Goal: Task Accomplishment & Management: Complete application form

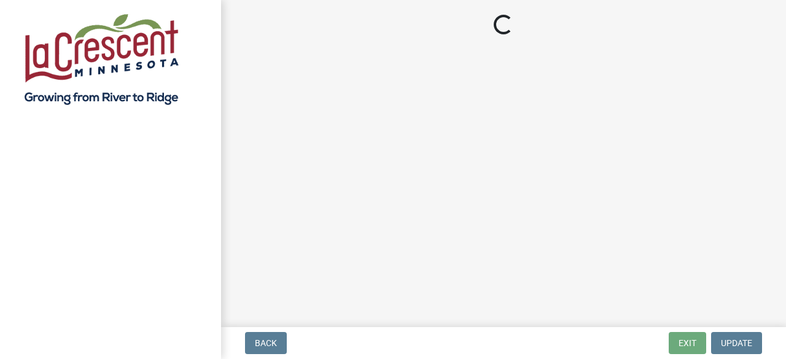
select select "3: 3"
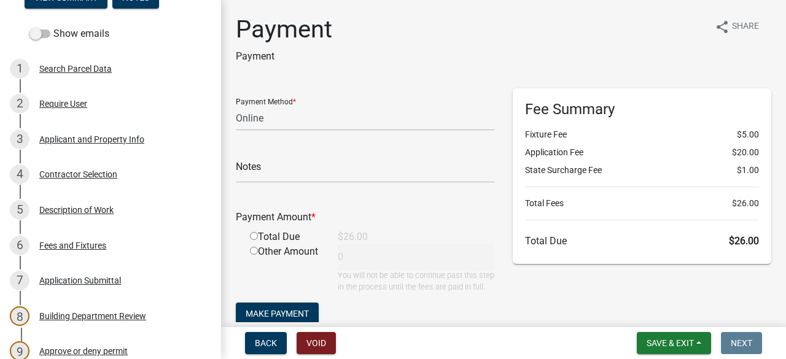
scroll to position [170, 0]
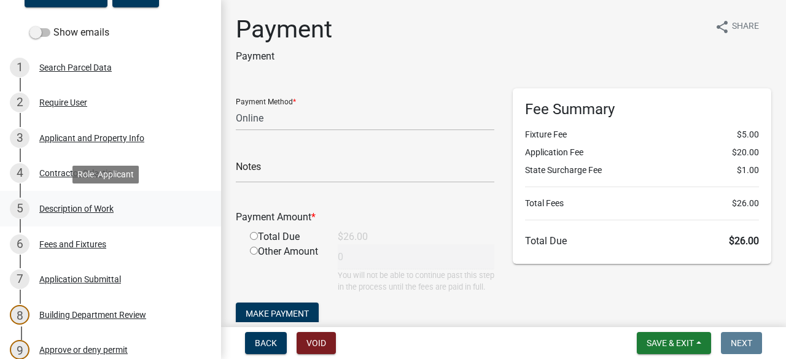
click at [98, 202] on div "5 Description of Work" at bounding box center [106, 209] width 192 height 20
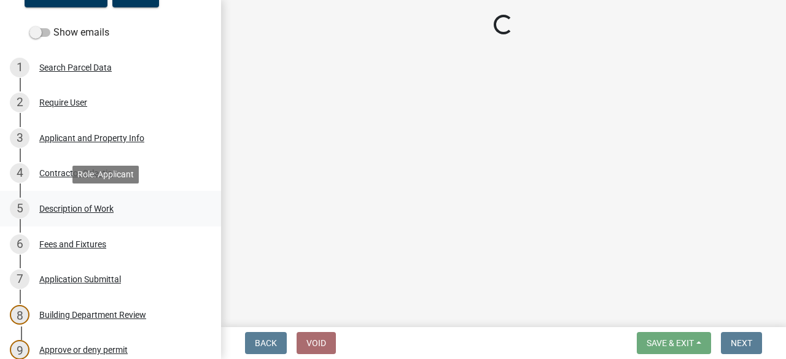
select select "59bf33d4-9d5c-4e7c-8b9a-7c1b13f00426"
select select "28f4028a-693d-415b-8130-38cfe69d94b3"
select select "4af7cc83-1d25-4c0b-a329-4ae30bd591bb"
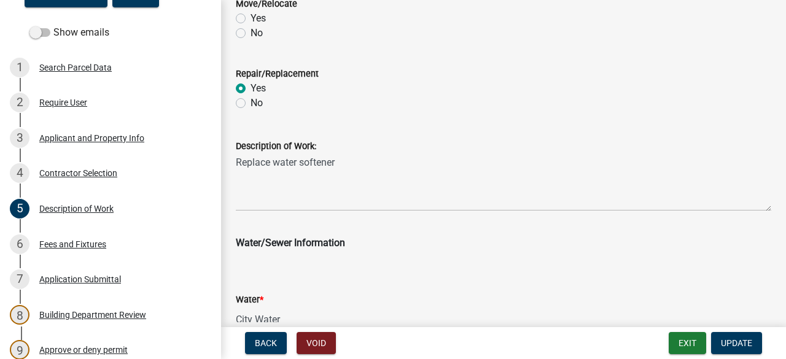
scroll to position [700, 0]
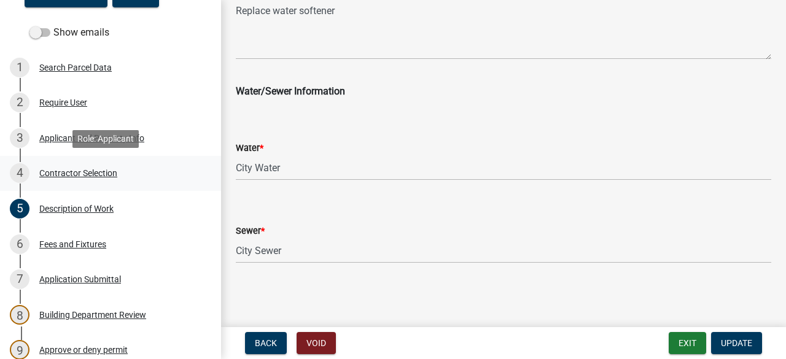
click at [112, 178] on div "4 Contractor Selection" at bounding box center [106, 173] width 192 height 20
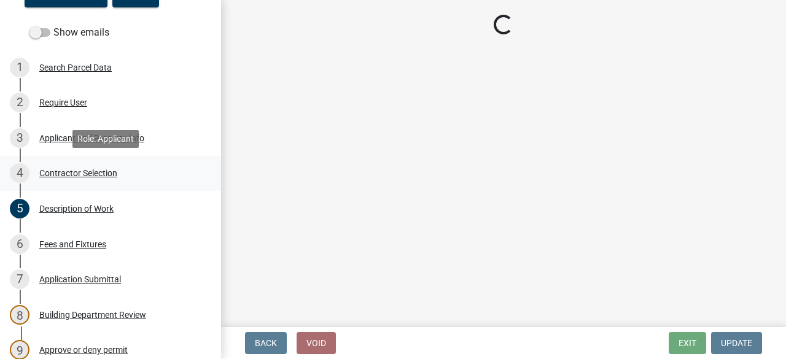
scroll to position [0, 0]
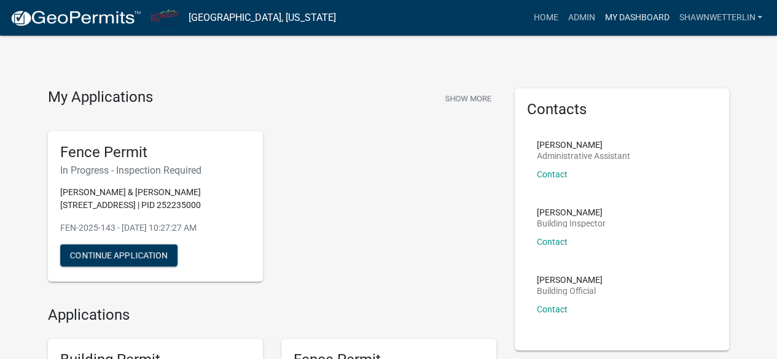
click at [615, 13] on link "My Dashboard" at bounding box center [636, 17] width 74 height 23
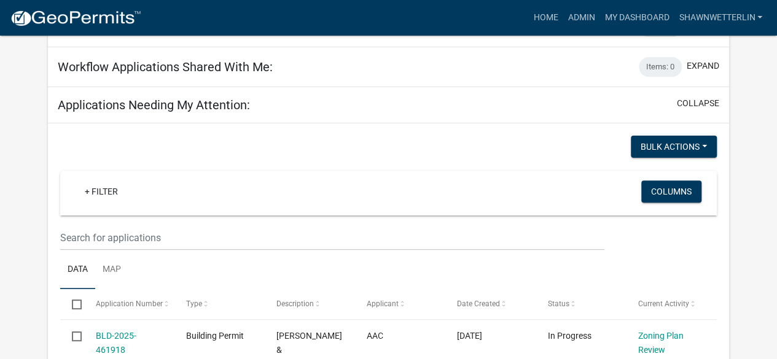
scroll to position [133, 0]
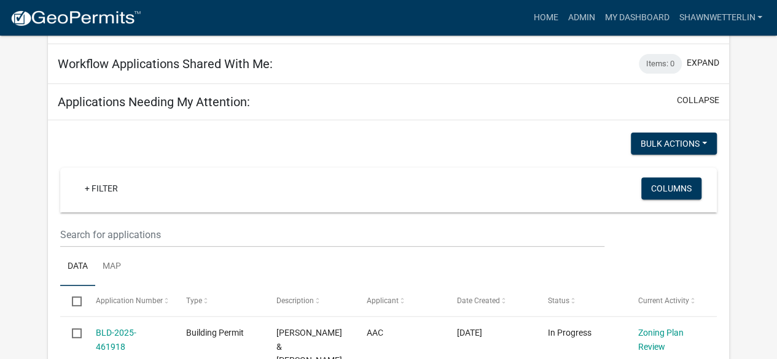
click at [92, 219] on wm-filter-builder "+ Filter Columns" at bounding box center [388, 208] width 656 height 80
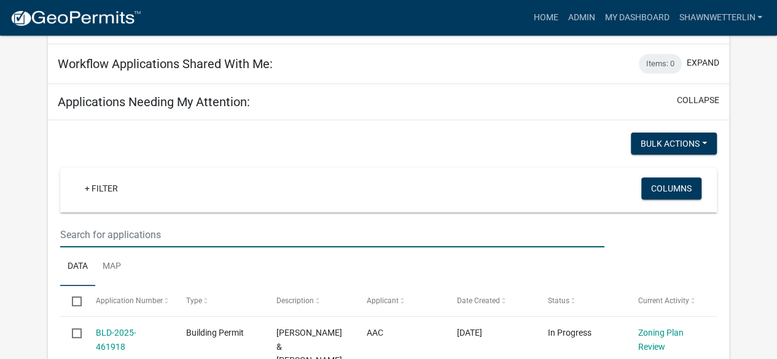
click at [84, 240] on input "text" at bounding box center [331, 234] width 543 height 25
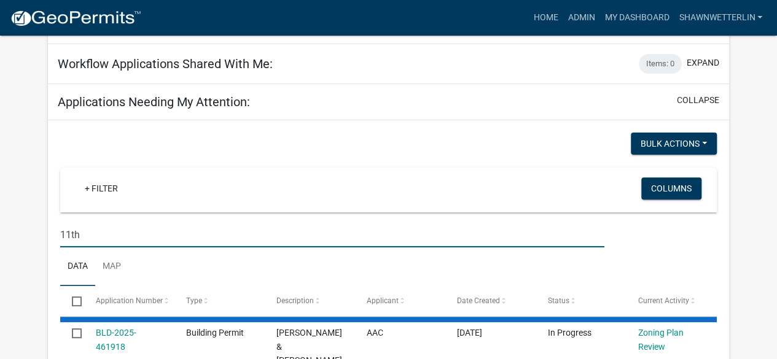
type input "11th"
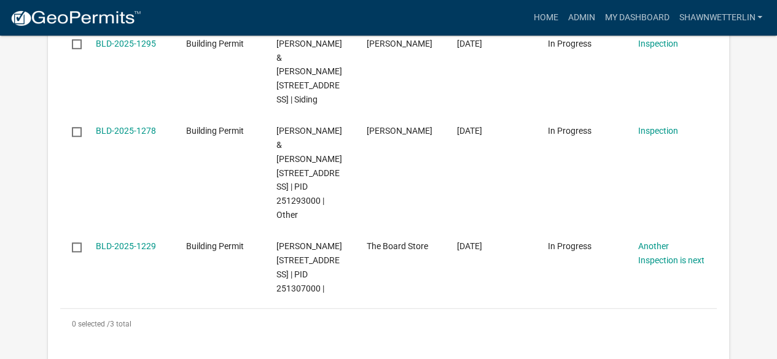
scroll to position [424, 0]
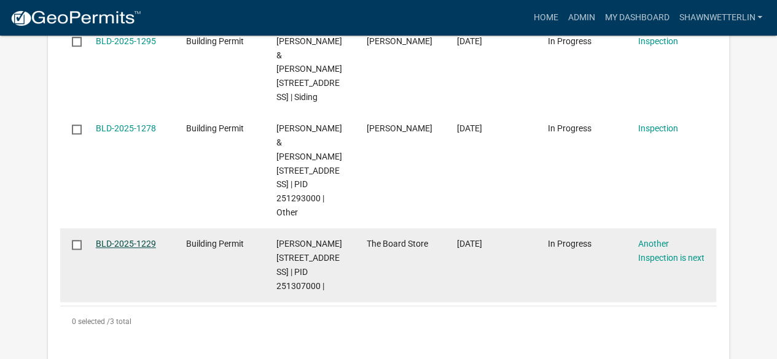
click at [146, 249] on link "BLD-2025-1229" at bounding box center [126, 244] width 60 height 10
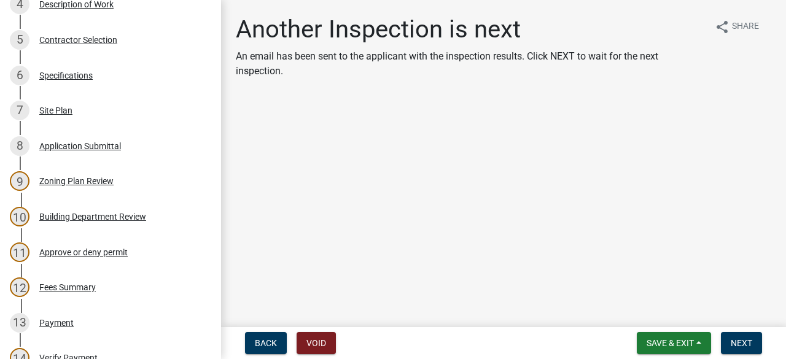
scroll to position [338, 0]
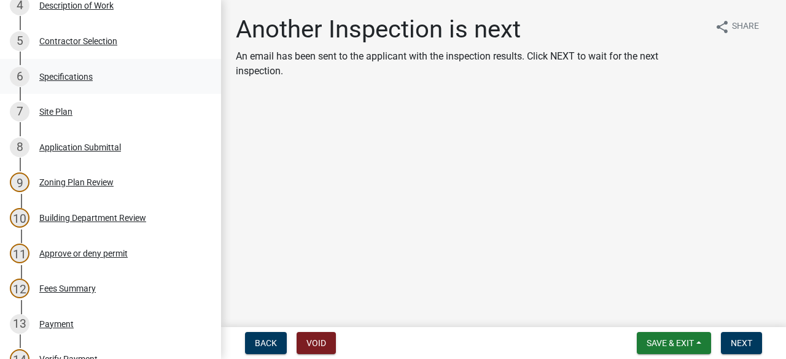
click at [81, 72] on div "Specifications" at bounding box center [65, 76] width 53 height 9
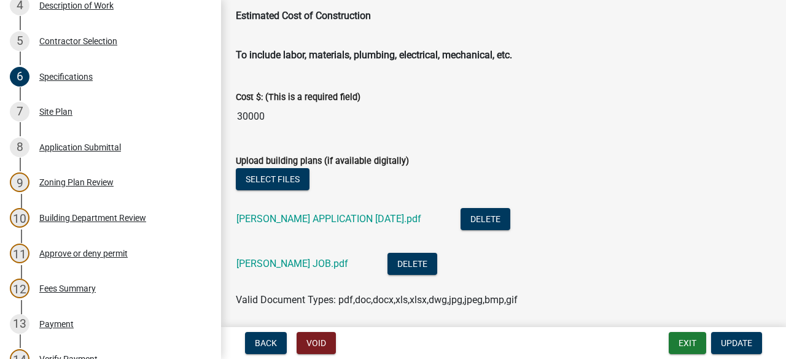
scroll to position [2179, 0]
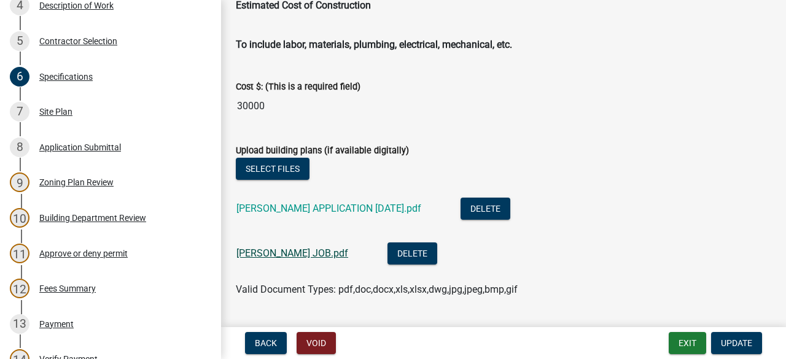
click at [292, 248] on link "HIGHUM JOB.pdf" at bounding box center [292, 253] width 112 height 12
click at [265, 207] on link "HIGHUM APPLICATION 3-11-25.pdf" at bounding box center [328, 209] width 185 height 12
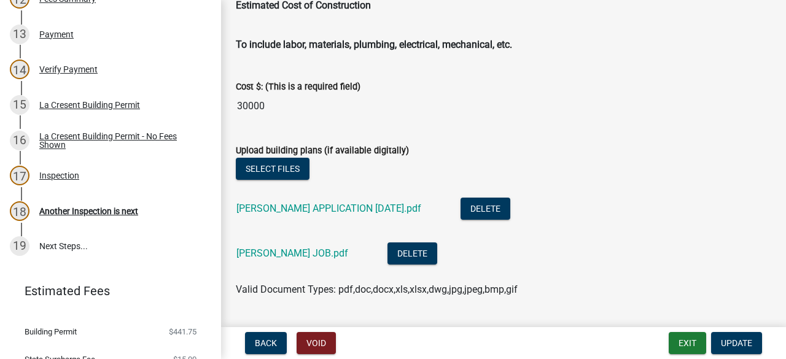
scroll to position [640, 0]
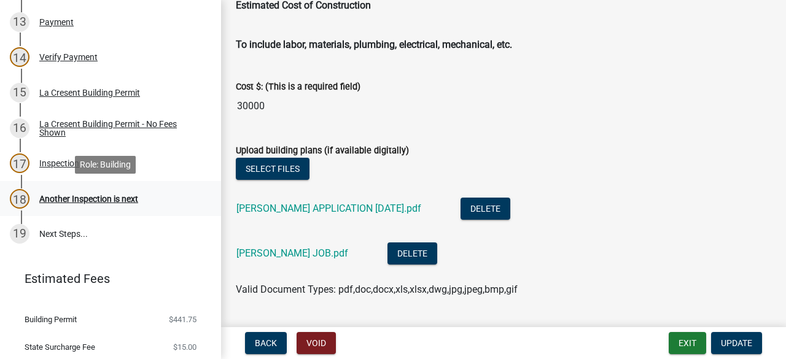
click at [117, 203] on div "Another Inspection is next" at bounding box center [88, 199] width 99 height 9
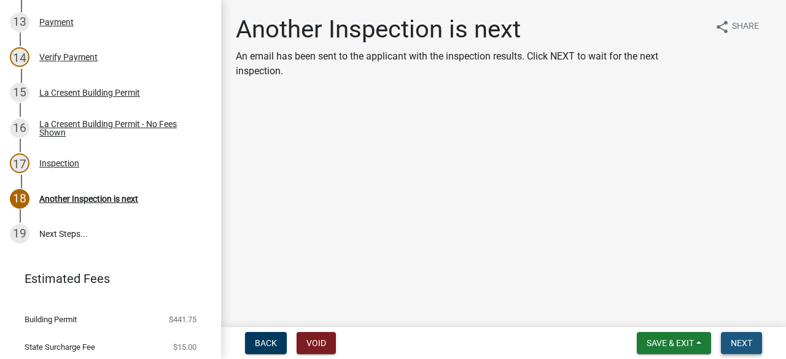
click at [739, 346] on span "Next" at bounding box center [741, 343] width 21 height 10
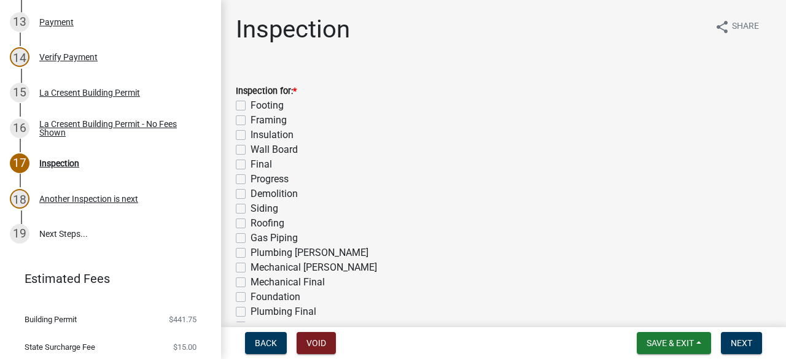
click at [251, 117] on label "Framing" at bounding box center [269, 120] width 36 height 15
click at [251, 117] on input "Framing" at bounding box center [255, 117] width 8 height 8
checkbox input "true"
checkbox input "false"
checkbox input "true"
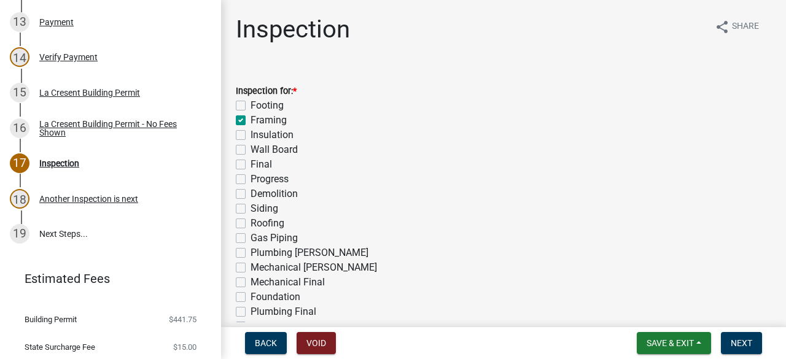
checkbox input "false"
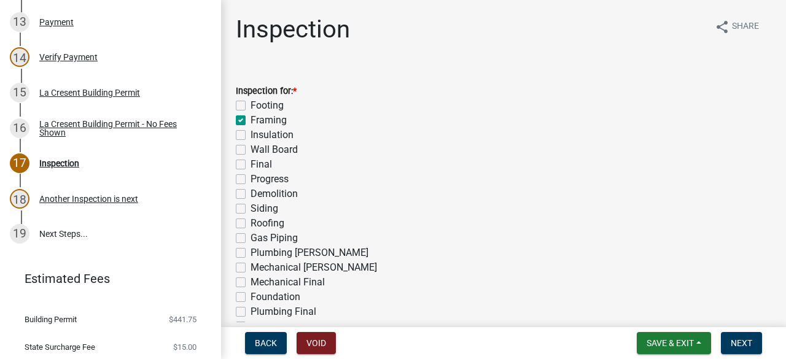
checkbox input "false"
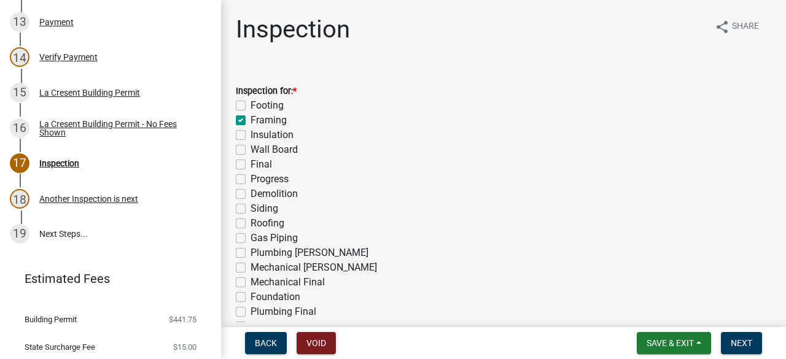
checkbox input "false"
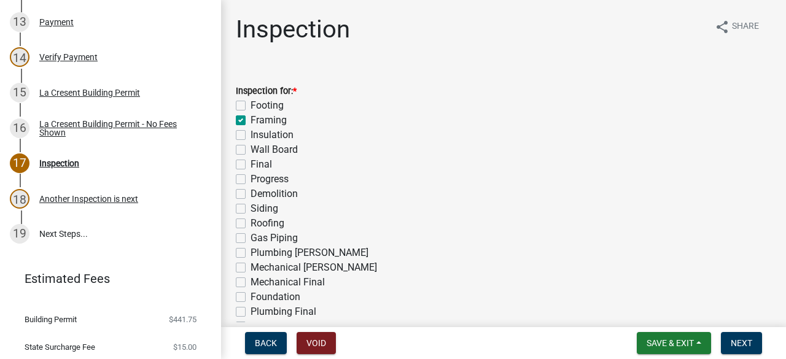
checkbox input "false"
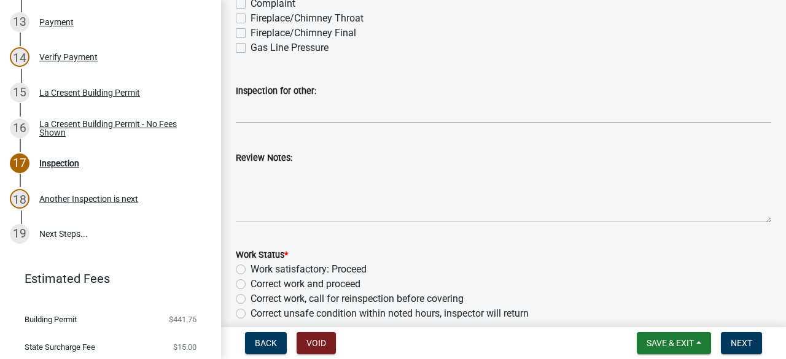
scroll to position [356, 0]
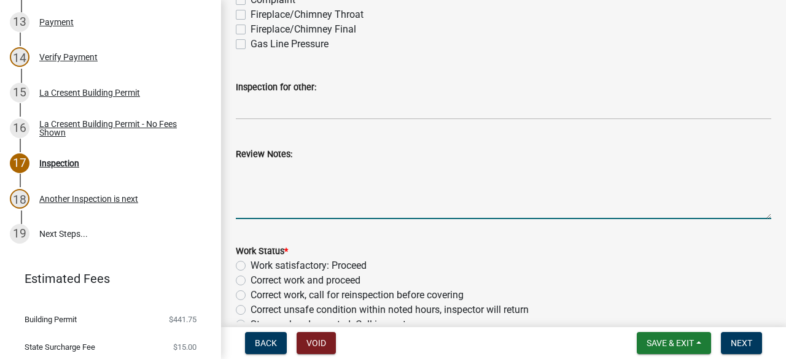
click at [319, 181] on textarea "Review Notes:" at bounding box center [503, 191] width 535 height 58
type textarea "Inspected floor framing"
click at [251, 263] on label "Work satisfactory: Proceed" at bounding box center [309, 266] width 116 height 15
click at [251, 263] on input "Work satisfactory: Proceed" at bounding box center [255, 263] width 8 height 8
radio input "true"
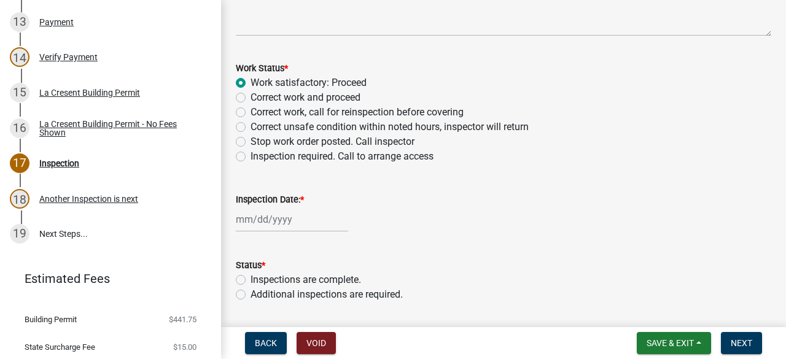
scroll to position [577, 0]
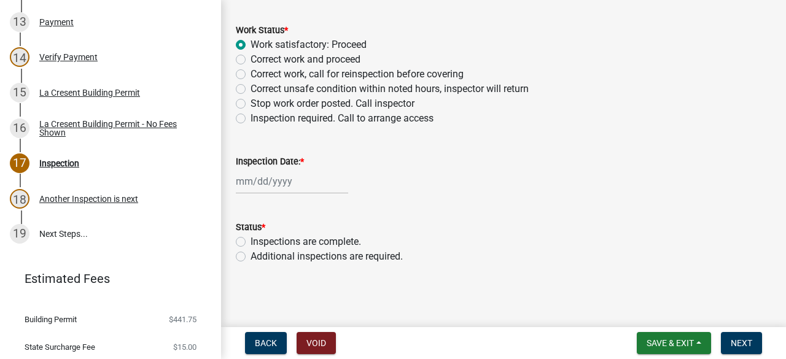
select select "8"
select select "2025"
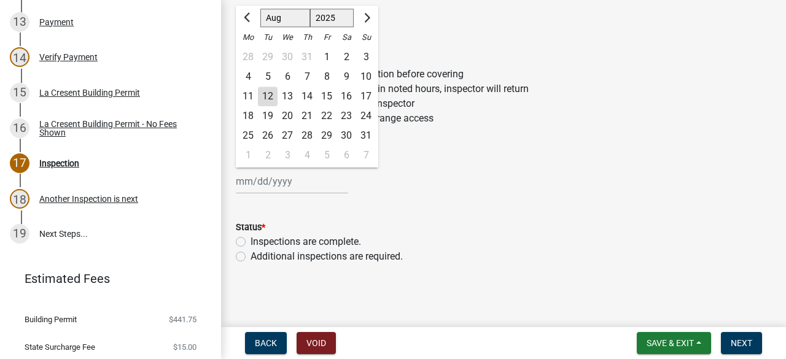
click at [254, 176] on div "Jan Feb Mar Apr May Jun Jul Aug Sep Oct Nov Dec 1525 1526 1527 1528 1529 1530 1…" at bounding box center [292, 181] width 112 height 25
click at [268, 96] on div "12" at bounding box center [268, 97] width 20 height 20
type input "08/12/2025"
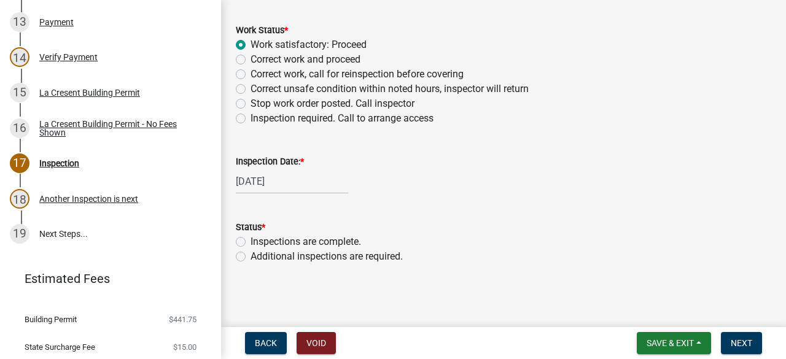
click at [251, 256] on label "Additional inspections are required." at bounding box center [327, 256] width 152 height 15
click at [251, 256] on input "Additional inspections are required." at bounding box center [255, 253] width 8 height 8
radio input "true"
click at [742, 346] on span "Next" at bounding box center [741, 343] width 21 height 10
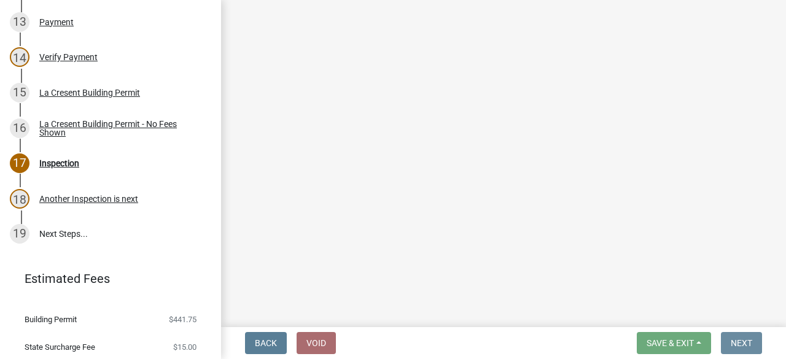
scroll to position [0, 0]
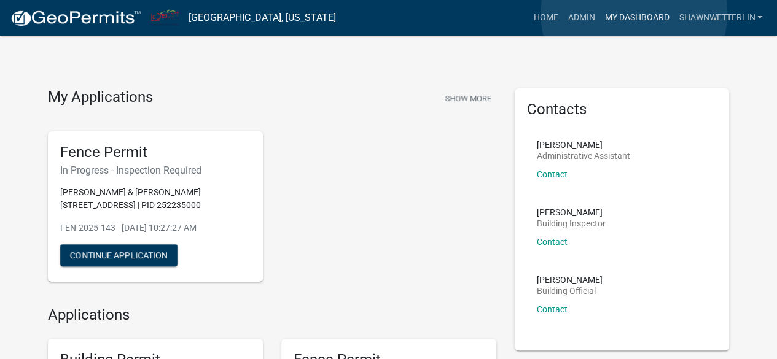
click at [634, 14] on link "My Dashboard" at bounding box center [636, 17] width 74 height 23
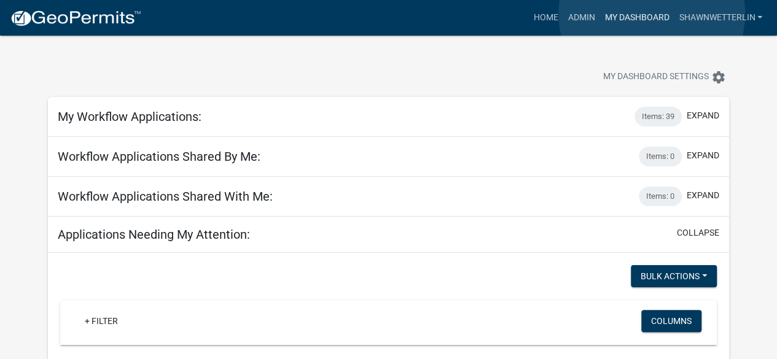
click at [652, 14] on link "My Dashboard" at bounding box center [636, 17] width 74 height 23
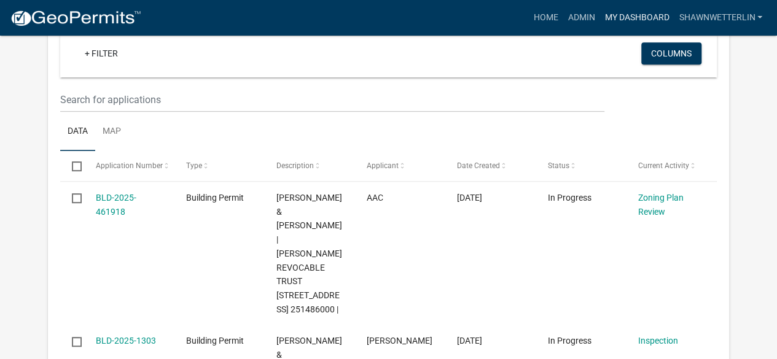
scroll to position [261, 0]
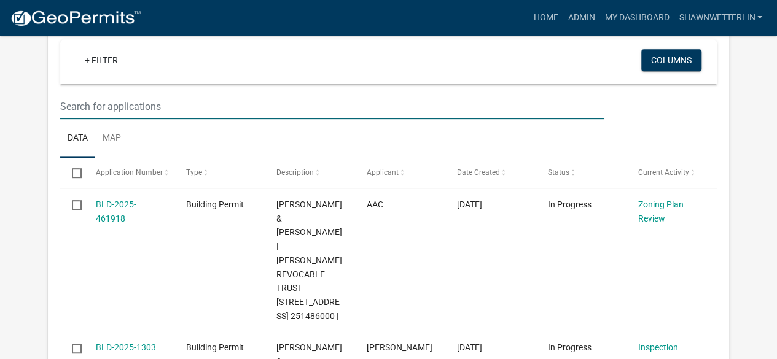
click at [150, 100] on input "text" at bounding box center [331, 106] width 543 height 25
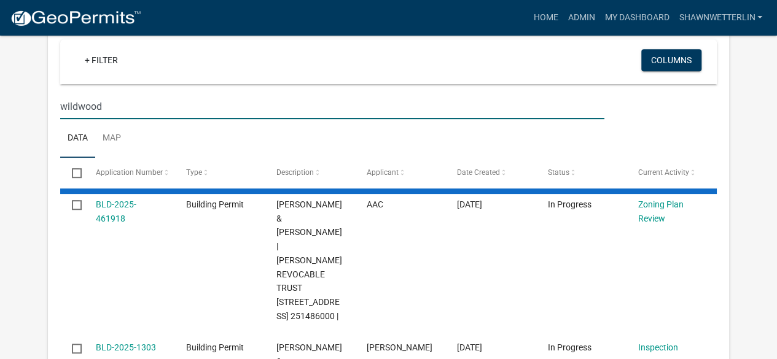
type input "wildwood"
